Goal: Task Accomplishment & Management: Manage account settings

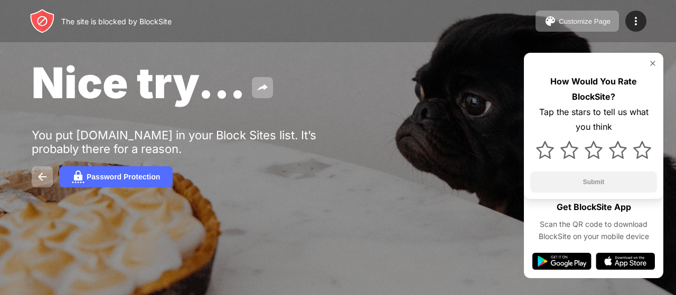
click at [656, 63] on img at bounding box center [653, 63] width 8 height 8
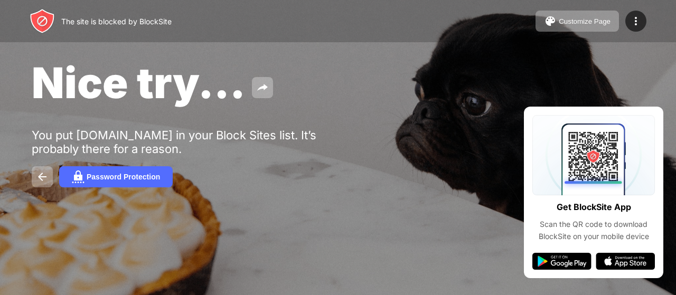
click at [596, 165] on div "Nice try... You put youtube.com in your Block Sites list. It’s probably there f…" at bounding box center [338, 122] width 676 height 245
click at [651, 19] on div "The site is blocked by BlockSite Customize Page Edit Block List Redirect Custom…" at bounding box center [338, 21] width 676 height 42
click at [627, 28] on div "Customize Page Edit Block List Redirect Customize Block Page Upgrade Password P…" at bounding box center [591, 21] width 111 height 21
click at [646, 24] on div "Customize Page Edit Block List Redirect Customize Block Page Upgrade Password P…" at bounding box center [591, 21] width 111 height 21
click at [631, 21] on img at bounding box center [636, 21] width 13 height 13
